Goal: Navigation & Orientation: Understand site structure

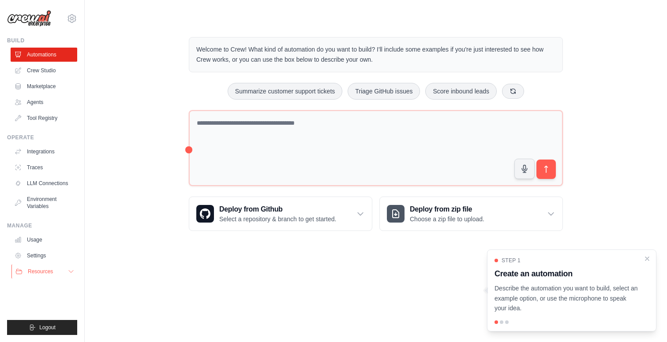
click at [36, 270] on span "Resources" at bounding box center [40, 271] width 25 height 7
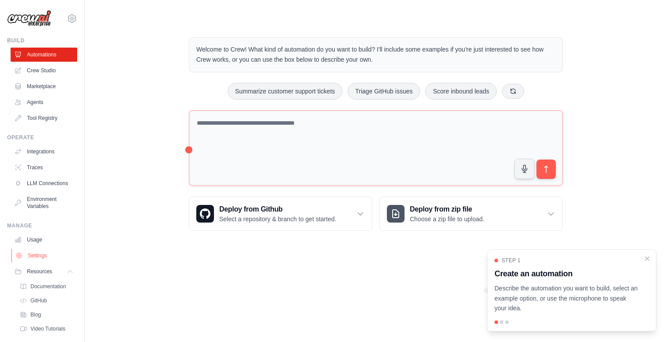
click at [39, 253] on link "Settings" at bounding box center [44, 256] width 67 height 14
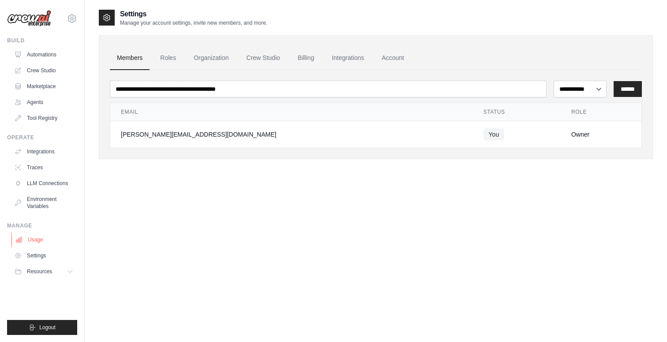
click at [37, 239] on link "Usage" at bounding box center [44, 240] width 67 height 14
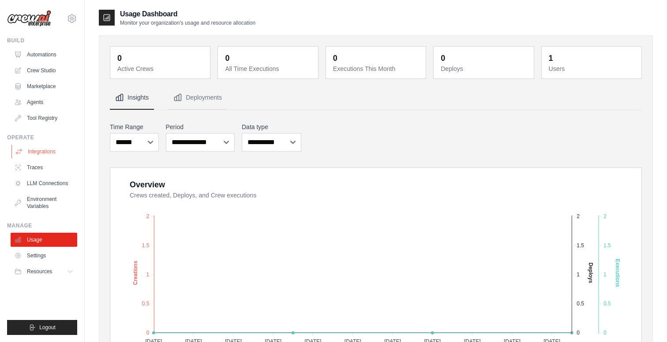
click at [45, 151] on link "Integrations" at bounding box center [44, 152] width 67 height 14
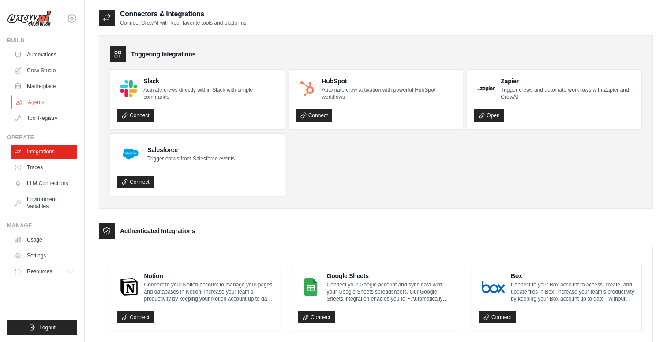
click at [41, 102] on link "Agents" at bounding box center [44, 102] width 67 height 14
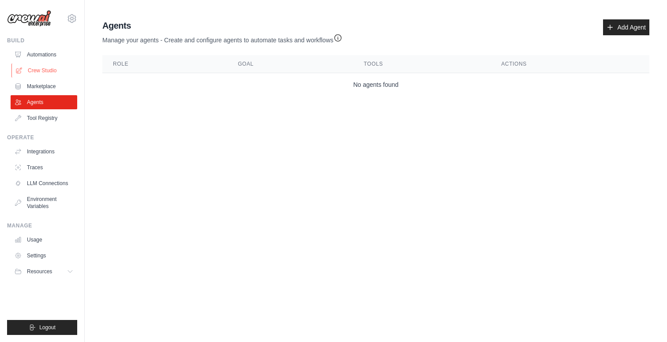
click at [44, 77] on link "Crew Studio" at bounding box center [44, 71] width 67 height 14
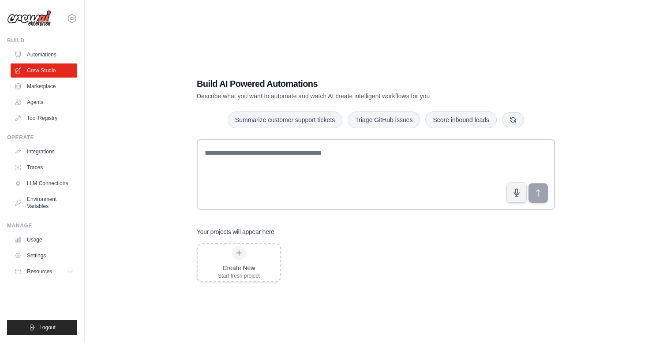
click at [40, 56] on link "Automations" at bounding box center [44, 55] width 67 height 14
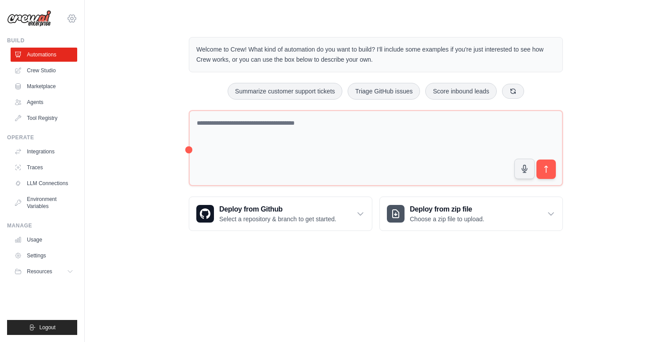
click at [71, 16] on icon at bounding box center [72, 18] width 11 height 11
click at [127, 250] on main "Welcome to Crew! What kind of automation do you want to build? I'll include som…" at bounding box center [376, 127] width 582 height 254
click at [49, 275] on button "Resources" at bounding box center [44, 272] width 67 height 14
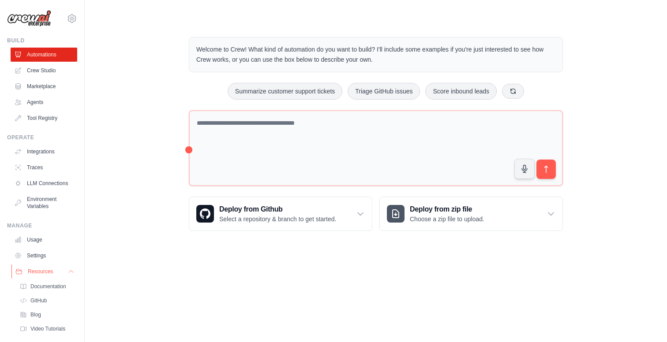
scroll to position [24, 0]
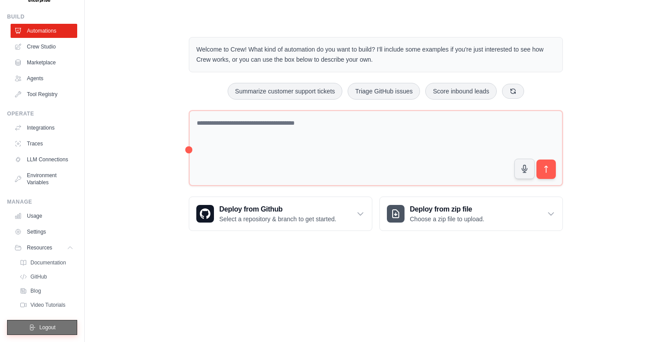
click at [54, 325] on span "Logout" at bounding box center [47, 327] width 16 height 7
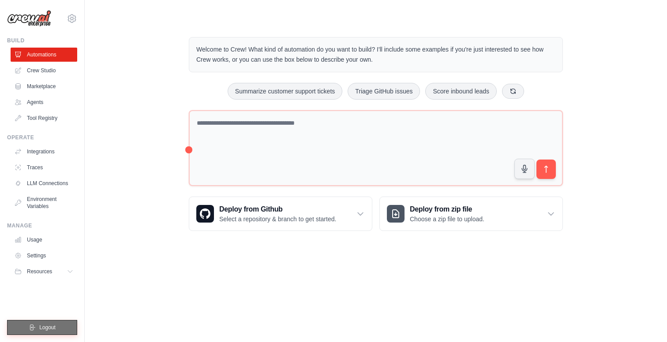
scroll to position [0, 0]
